Goal: Transaction & Acquisition: Purchase product/service

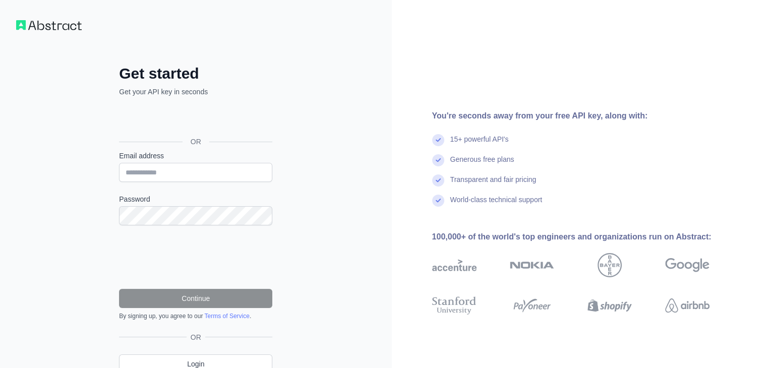
type input "**********"
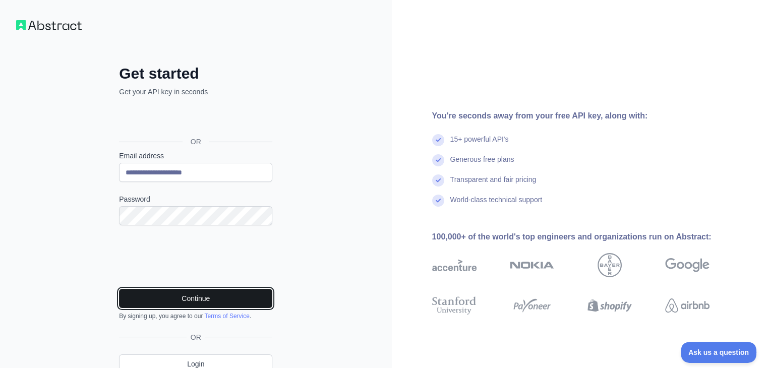
click at [189, 295] on button "Continue" at bounding box center [195, 298] width 153 height 19
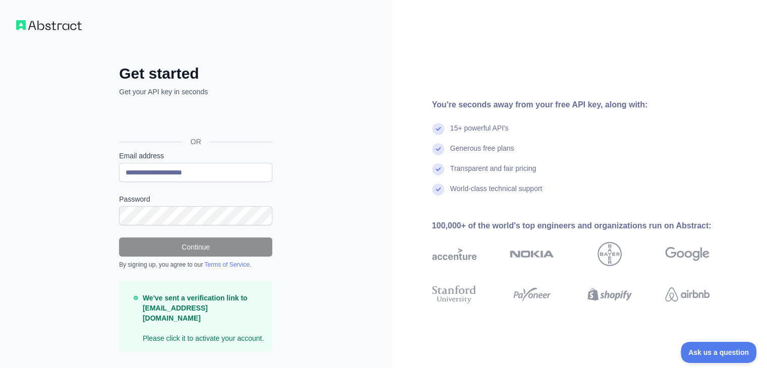
scroll to position [12, 0]
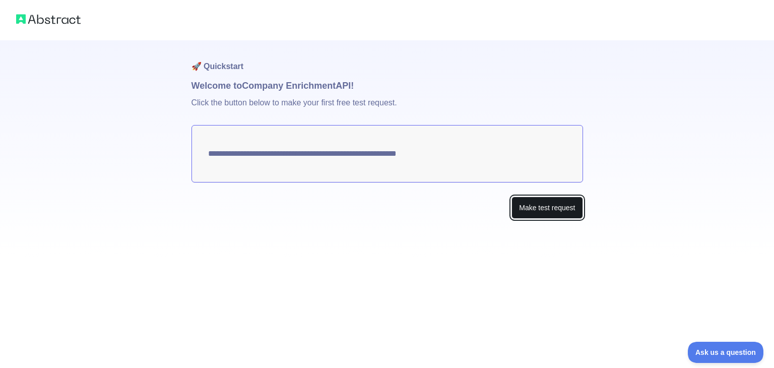
click at [545, 208] on button "Make test request" at bounding box center [547, 208] width 71 height 23
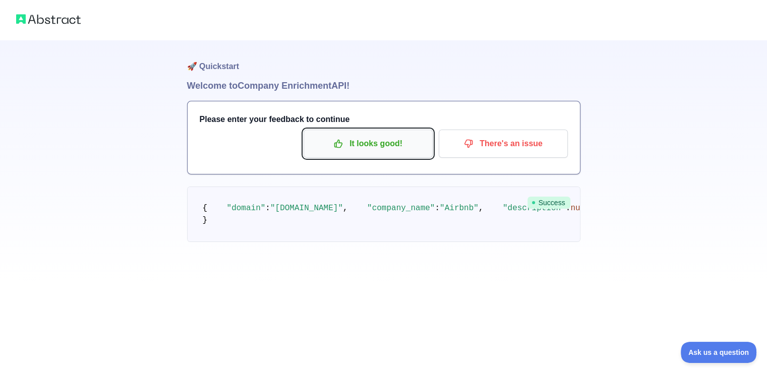
click at [385, 146] on p "It looks good!" at bounding box center [368, 143] width 114 height 17
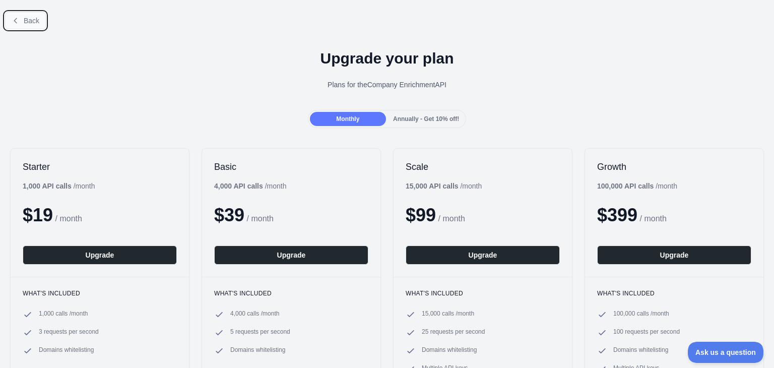
click at [28, 26] on button "Back" at bounding box center [25, 20] width 41 height 17
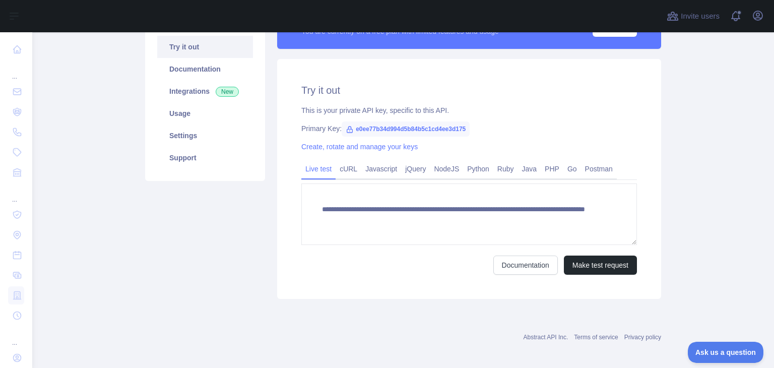
scroll to position [104, 0]
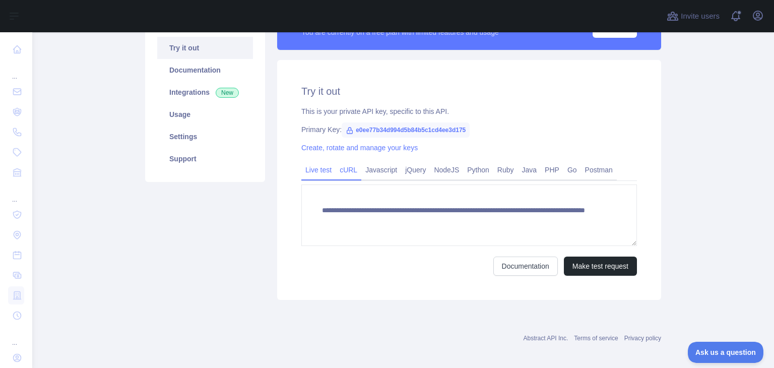
click at [348, 172] on link "cURL" at bounding box center [349, 170] width 26 height 16
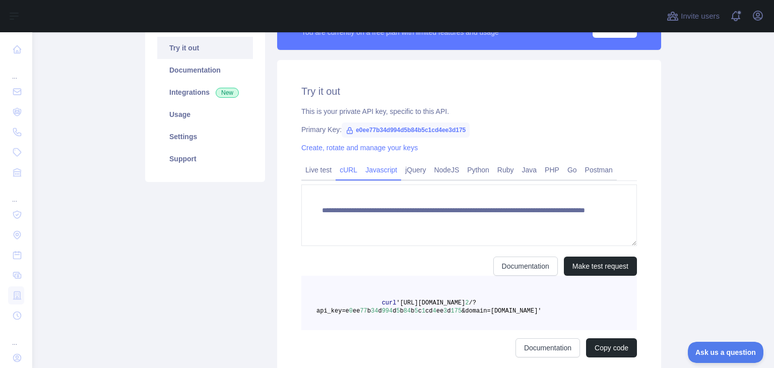
scroll to position [101, 0]
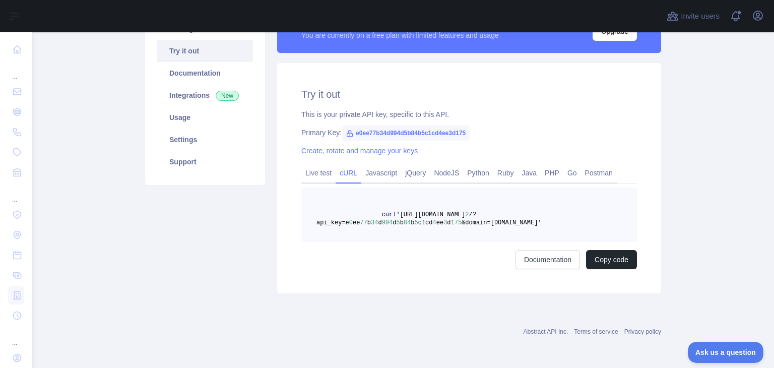
click at [394, 128] on span "e0ee77b34d994d5b84b5c1cd4ee3d175" at bounding box center [406, 133] width 128 height 15
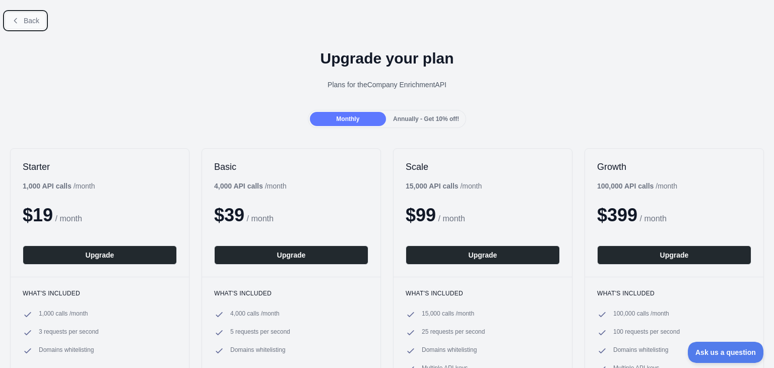
click at [22, 20] on button "Back" at bounding box center [25, 20] width 41 height 17
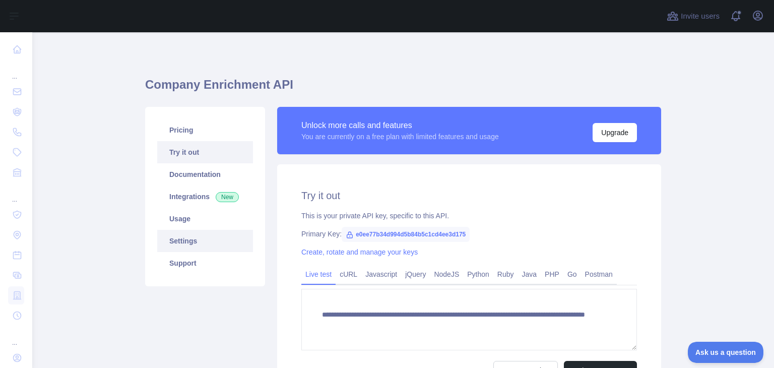
click at [174, 237] on link "Settings" at bounding box center [205, 241] width 96 height 22
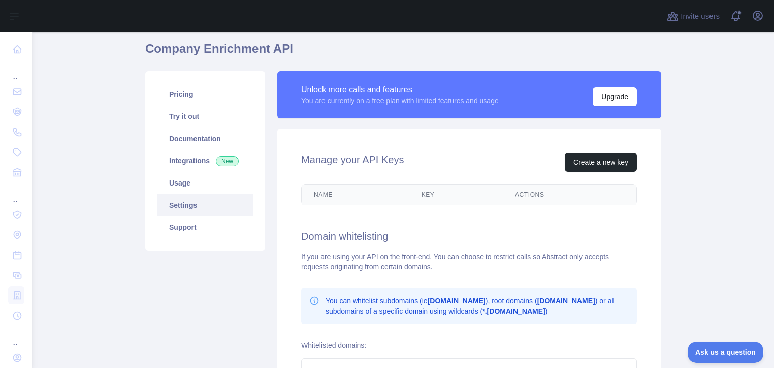
scroll to position [37, 0]
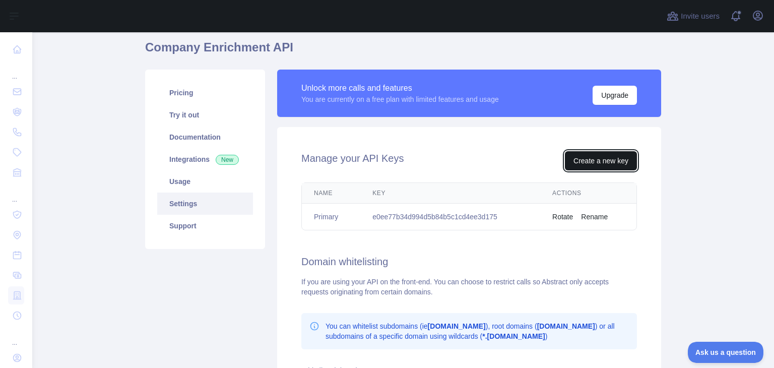
click at [595, 162] on button "Create a new key" at bounding box center [601, 160] width 72 height 19
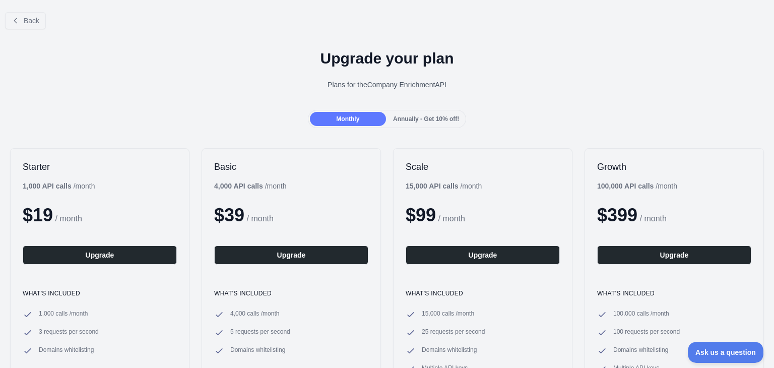
click at [429, 117] on span "Annually - Get 10% off!" at bounding box center [426, 118] width 66 height 7
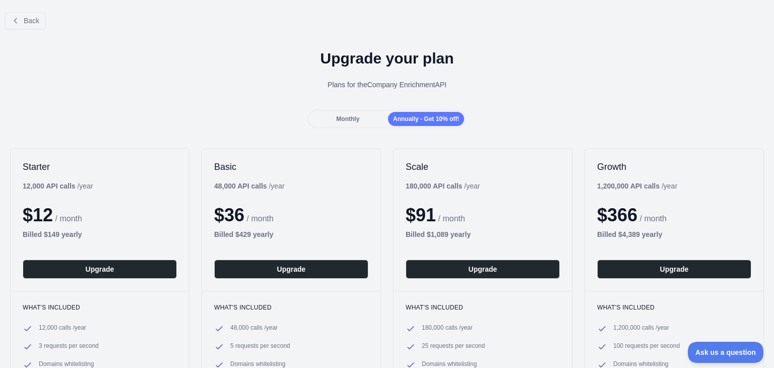
click at [347, 119] on span "Monthly" at bounding box center [347, 118] width 23 height 7
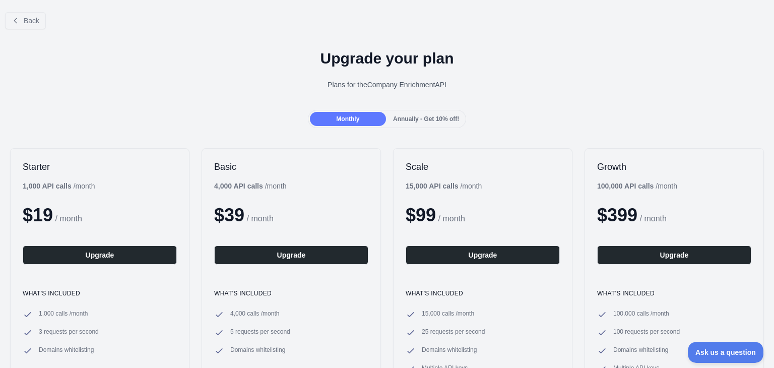
click at [409, 117] on span "Annually - Get 10% off!" at bounding box center [426, 118] width 66 height 7
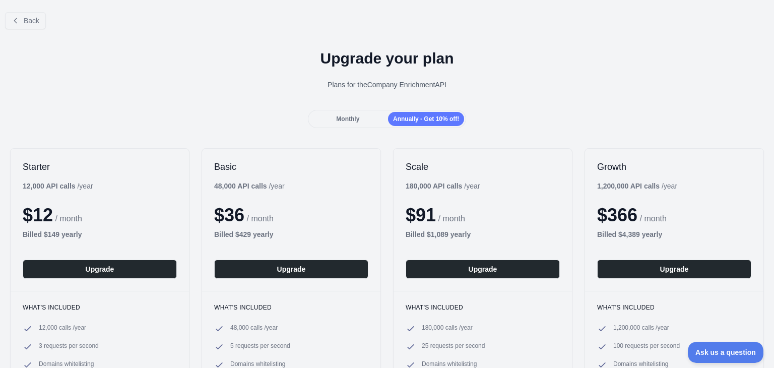
click at [359, 124] on div "Monthly" at bounding box center [348, 119] width 76 height 14
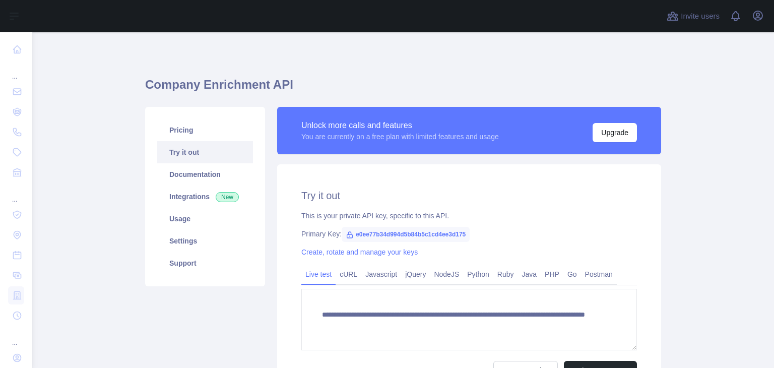
scroll to position [110, 0]
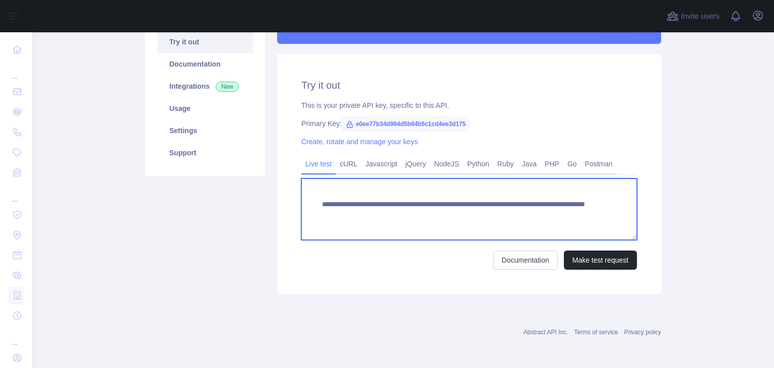
click at [458, 216] on textarea "**********" at bounding box center [470, 209] width 336 height 62
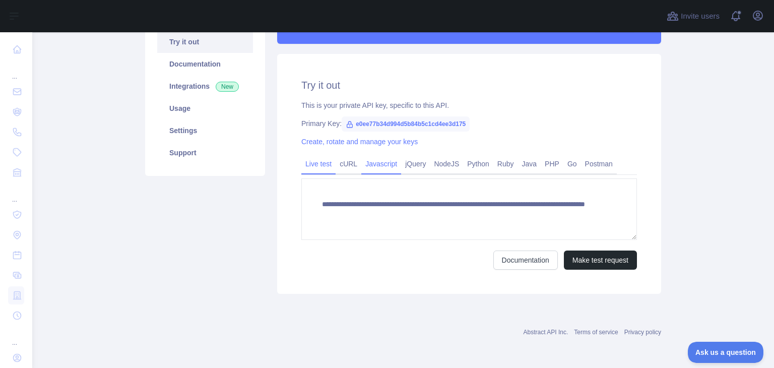
click at [375, 163] on link "Javascript" at bounding box center [382, 164] width 40 height 16
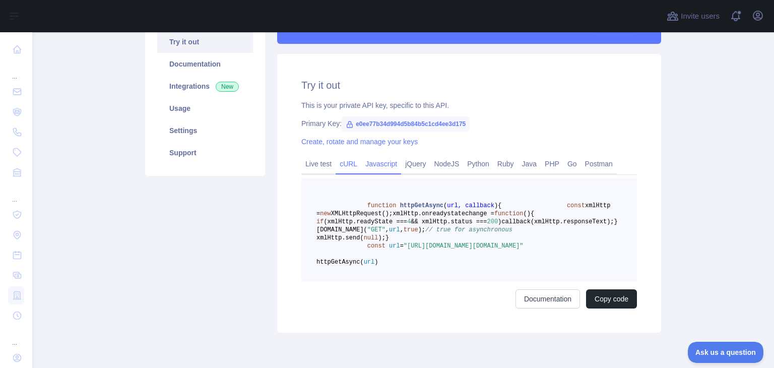
click at [344, 164] on link "cURL" at bounding box center [349, 164] width 26 height 16
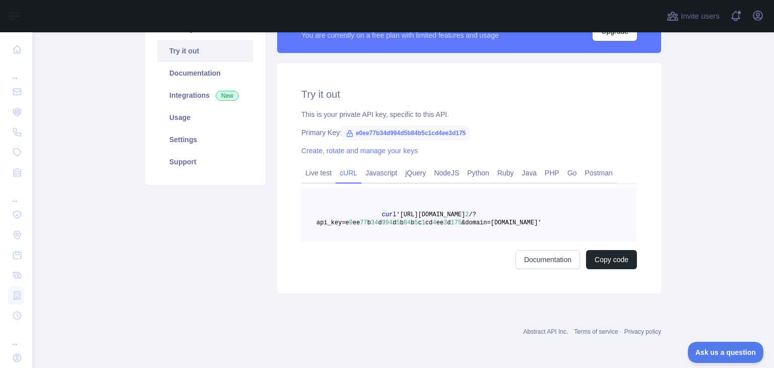
scroll to position [101, 0]
click at [415, 176] on link "jQuery" at bounding box center [415, 173] width 29 height 16
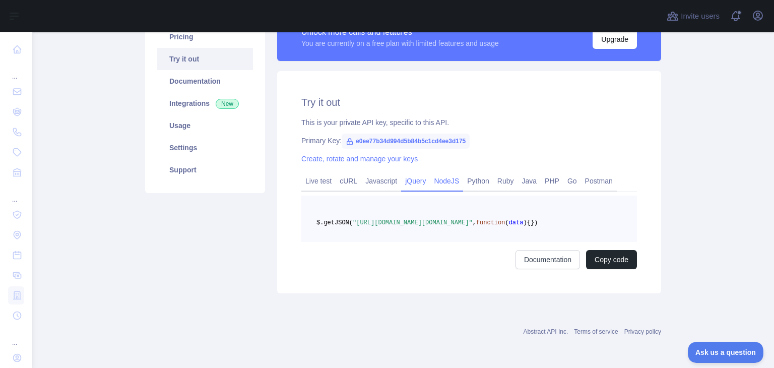
click at [442, 178] on link "NodeJS" at bounding box center [446, 181] width 33 height 16
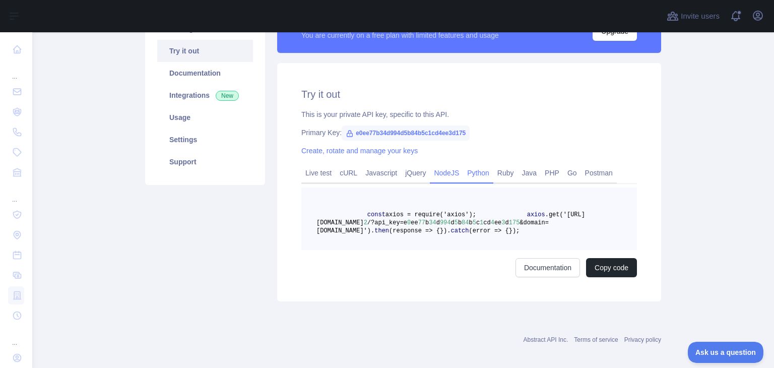
click at [469, 175] on link "Python" at bounding box center [478, 173] width 30 height 16
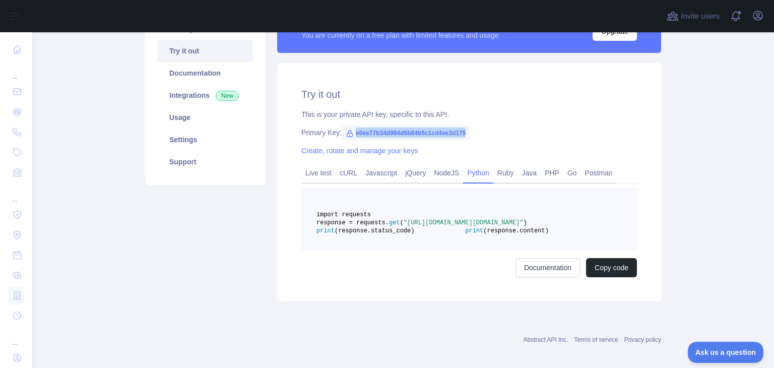
drag, startPoint x: 350, startPoint y: 132, endPoint x: 464, endPoint y: 133, distance: 114.0
click at [464, 133] on span "e0ee77b34d994d5b84b5c1cd4ee3d175" at bounding box center [406, 133] width 128 height 15
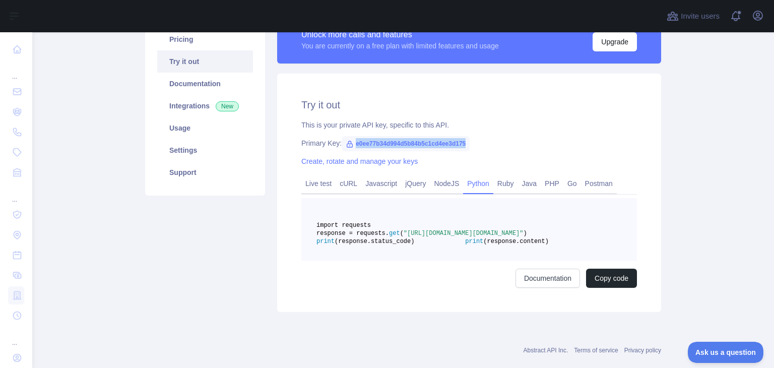
scroll to position [85, 0]
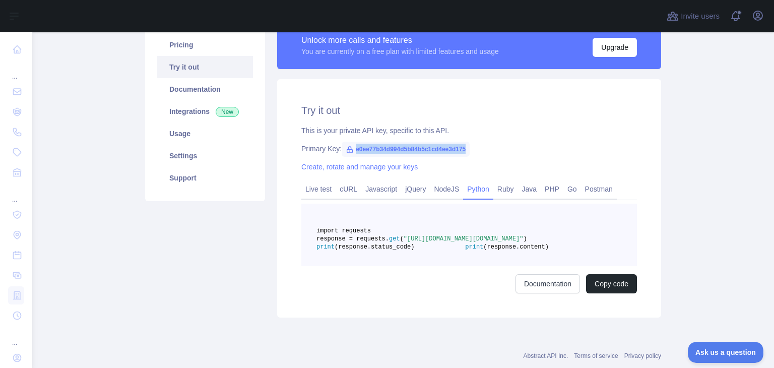
copy span "e0ee77b34d994d5b84b5c1cd4ee3d175"
click at [346, 149] on icon at bounding box center [350, 150] width 8 height 8
click at [371, 170] on link "Create, rotate and manage your keys" at bounding box center [360, 167] width 116 height 8
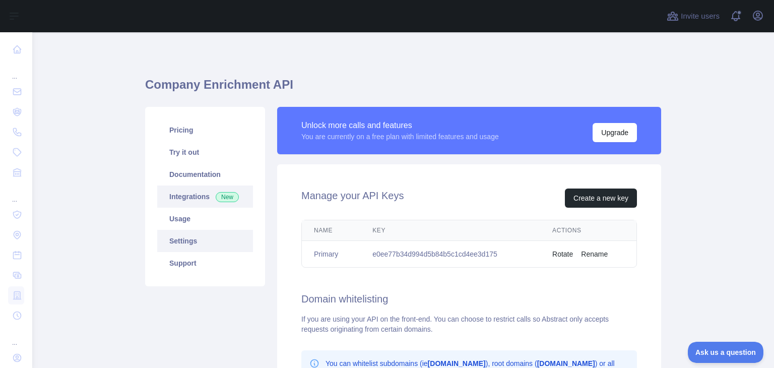
click at [192, 198] on link "Integrations New" at bounding box center [205, 197] width 96 height 22
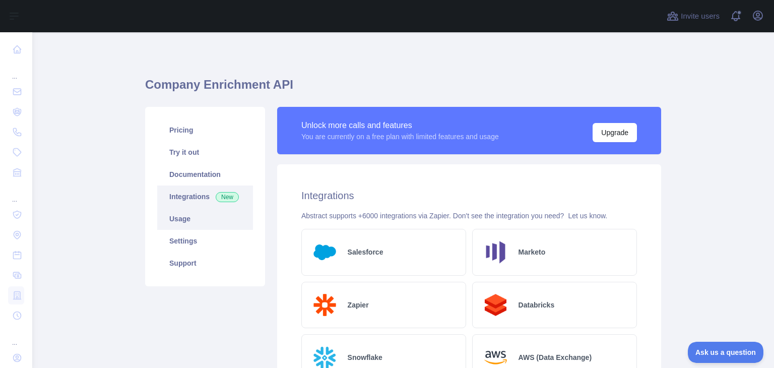
click at [197, 226] on link "Usage" at bounding box center [205, 219] width 96 height 22
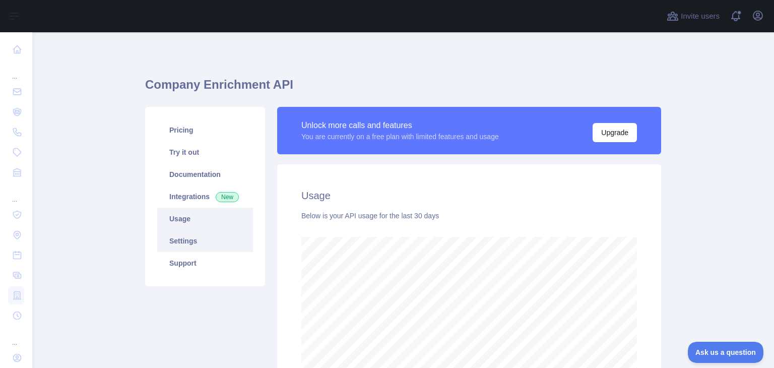
scroll to position [335, 734]
click at [184, 242] on link "Settings" at bounding box center [205, 241] width 96 height 22
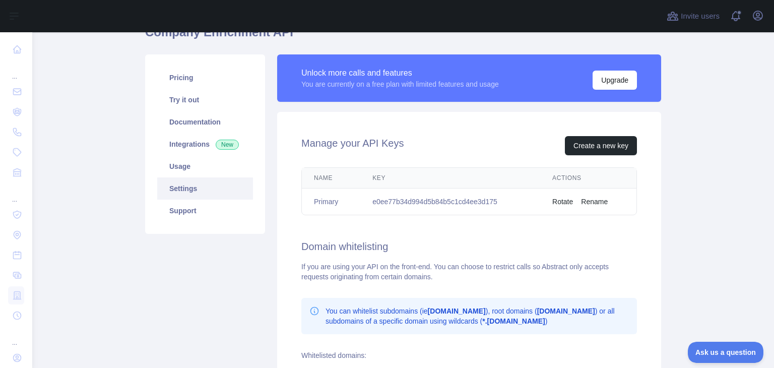
scroll to position [53, 0]
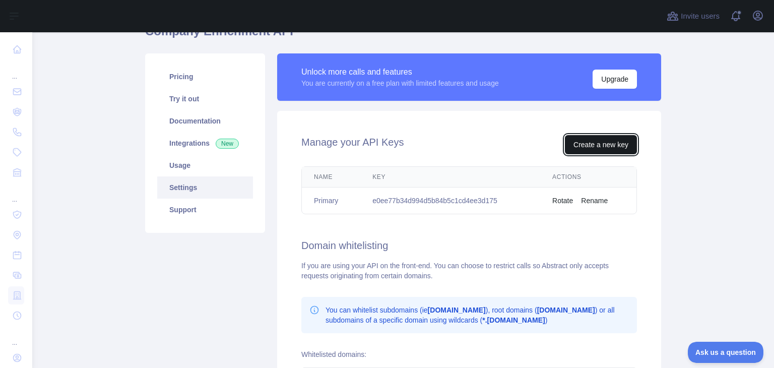
click at [607, 143] on button "Create a new key" at bounding box center [601, 144] width 72 height 19
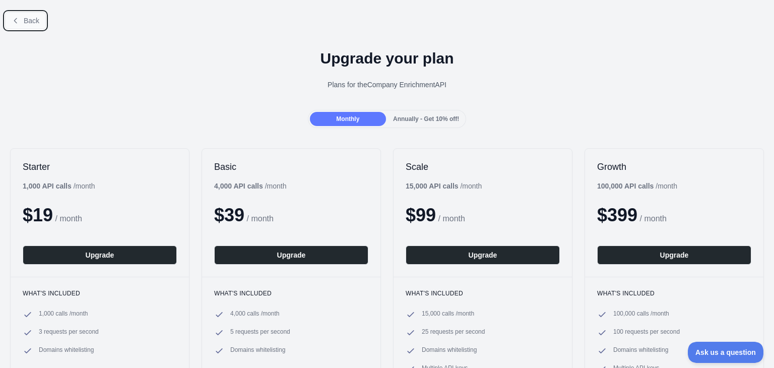
click at [20, 22] on button "Back" at bounding box center [25, 20] width 41 height 17
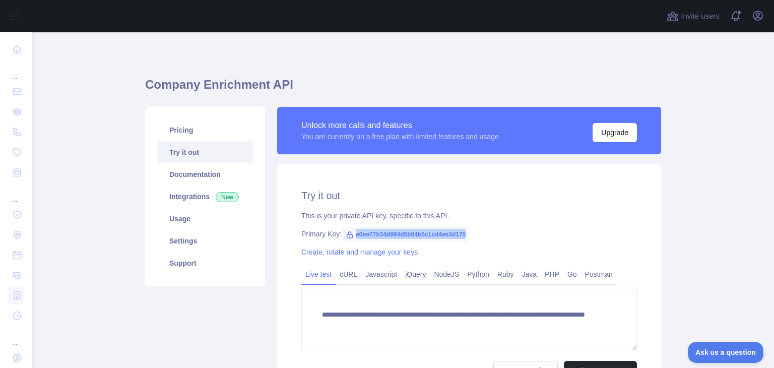
drag, startPoint x: 349, startPoint y: 232, endPoint x: 462, endPoint y: 232, distance: 113.4
click at [462, 232] on span "e0ee77b34d994d5b84b5c1cd4ee3d175" at bounding box center [406, 234] width 128 height 15
copy span "e0ee77b34d994d5b84b5c1cd4ee3d175"
